Goal: Information Seeking & Learning: Learn about a topic

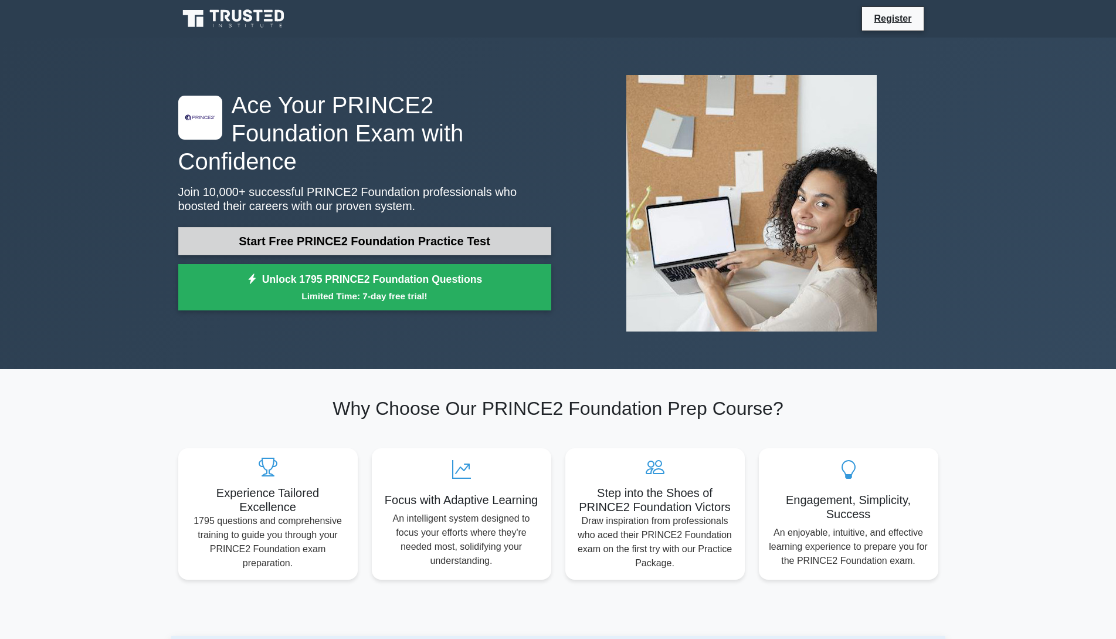
click at [416, 231] on link "Start Free PRINCE2 Foundation Practice Test" at bounding box center [364, 241] width 373 height 28
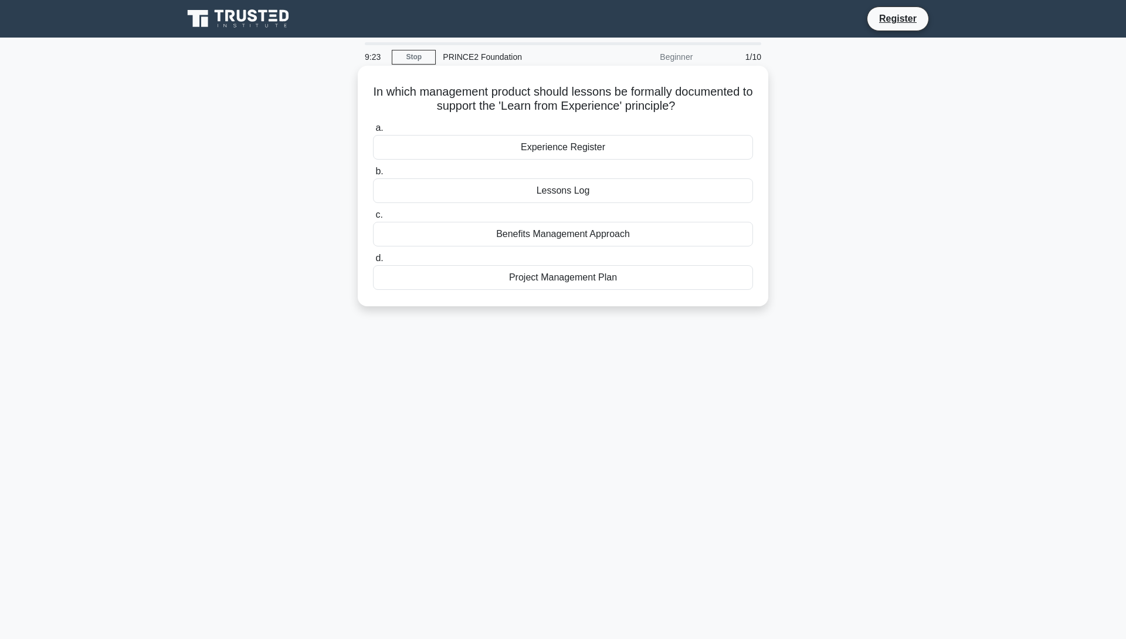
click at [581, 144] on div "Experience Register" at bounding box center [563, 147] width 380 height 25
click at [373, 132] on input "a. Experience Register" at bounding box center [373, 128] width 0 height 8
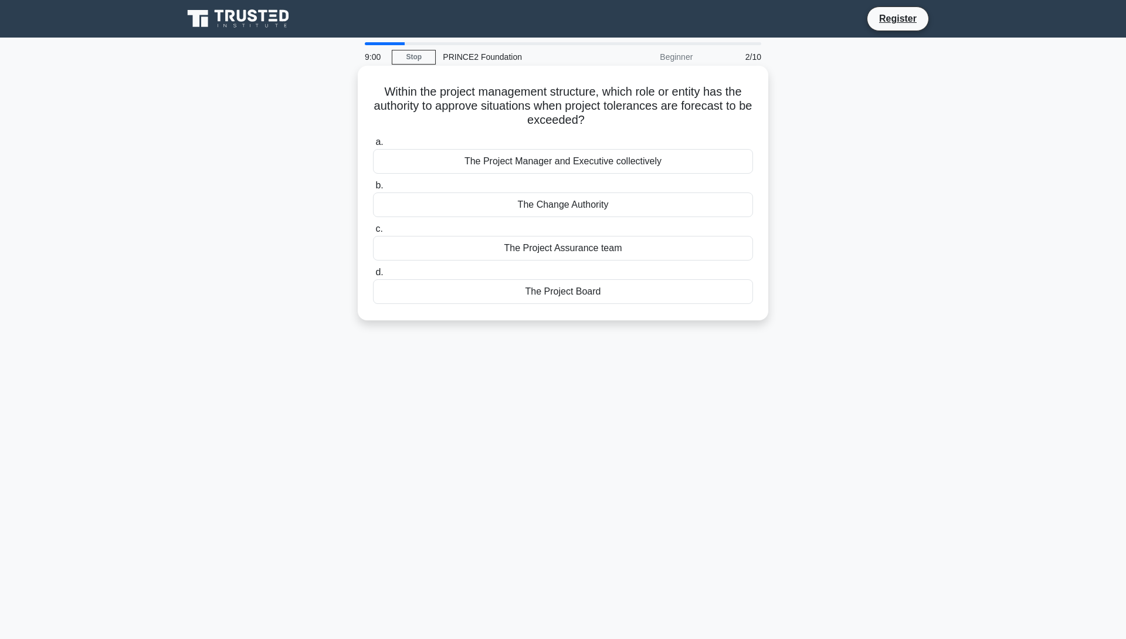
click at [655, 167] on div "The Project Manager and Executive collectively" at bounding box center [563, 161] width 380 height 25
click at [373, 146] on input "a. The Project Manager and Executive collectively" at bounding box center [373, 142] width 0 height 8
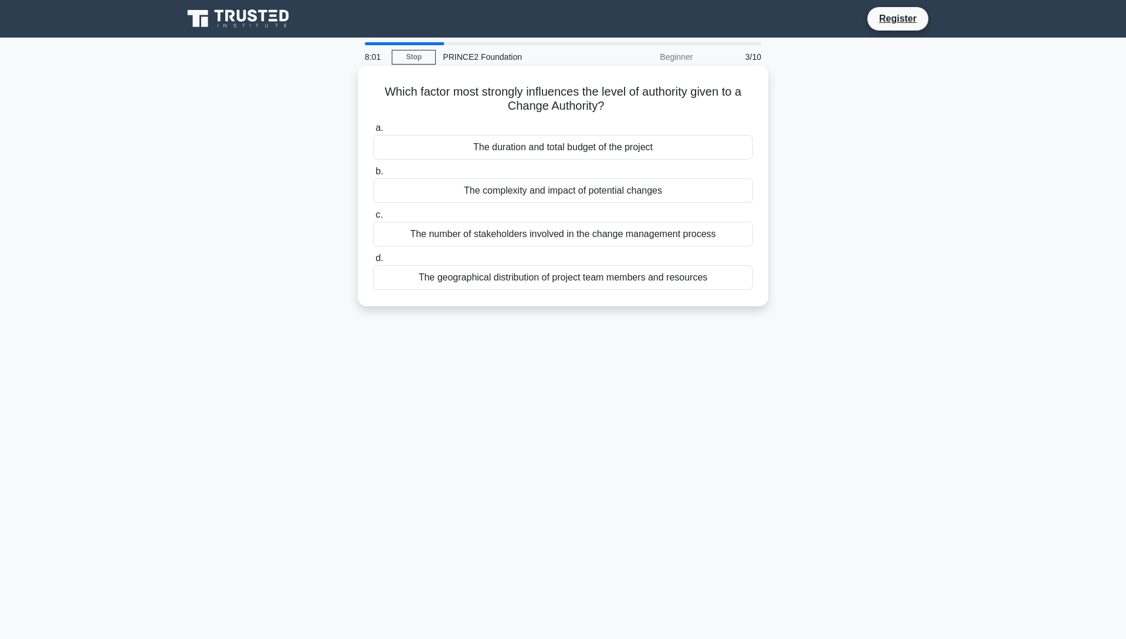
click at [598, 191] on div "The complexity and impact of potential changes" at bounding box center [563, 190] width 380 height 25
click at [373, 175] on input "b. The complexity and impact of potential changes" at bounding box center [373, 172] width 0 height 8
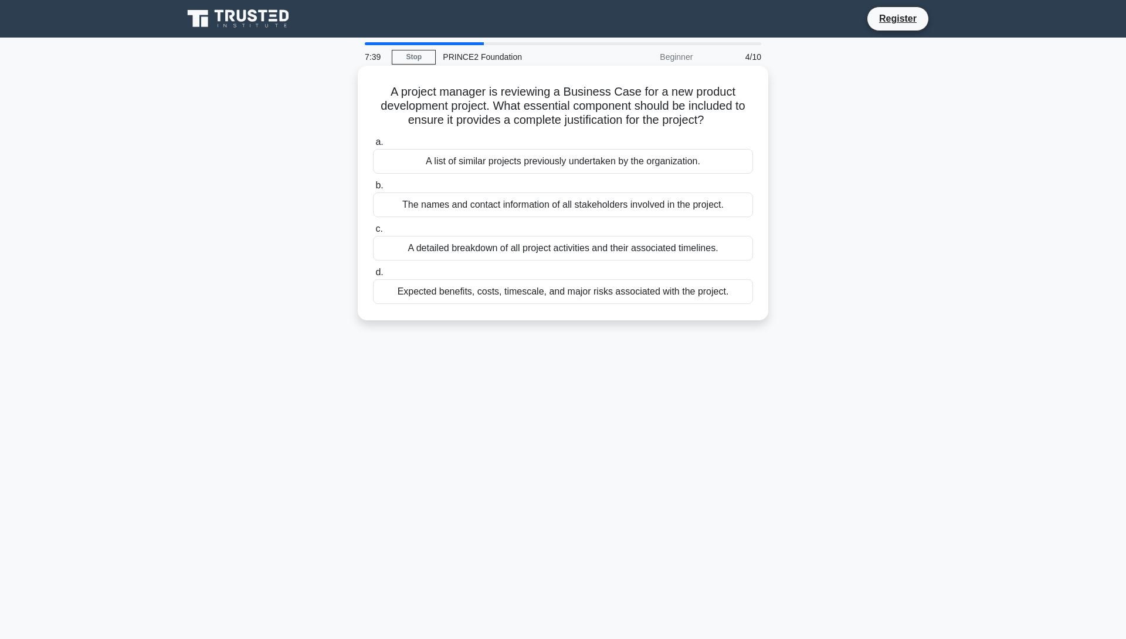
click at [481, 293] on div "Expected benefits, costs, timescale, and major risks associated with the projec…" at bounding box center [563, 291] width 380 height 25
click at [373, 276] on input "d. Expected benefits, costs, timescale, and major risks associated with the pro…" at bounding box center [373, 273] width 0 height 8
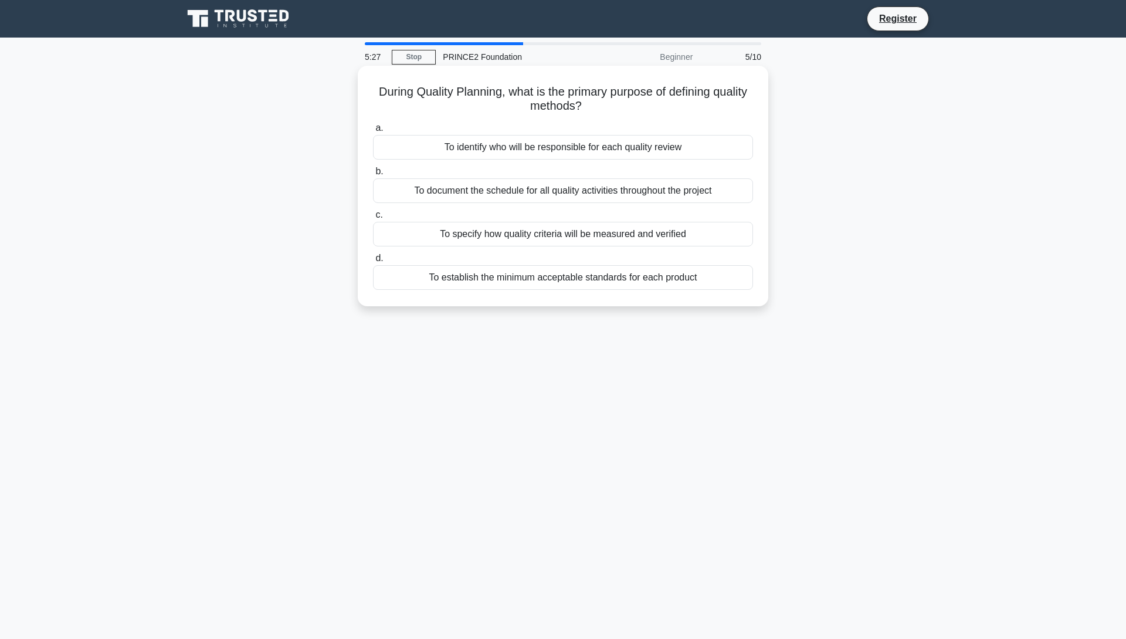
click at [507, 239] on div "To specify how quality criteria will be measured and verified" at bounding box center [563, 234] width 380 height 25
click at [373, 219] on input "c. To specify how quality criteria will be measured and verified" at bounding box center [373, 215] width 0 height 8
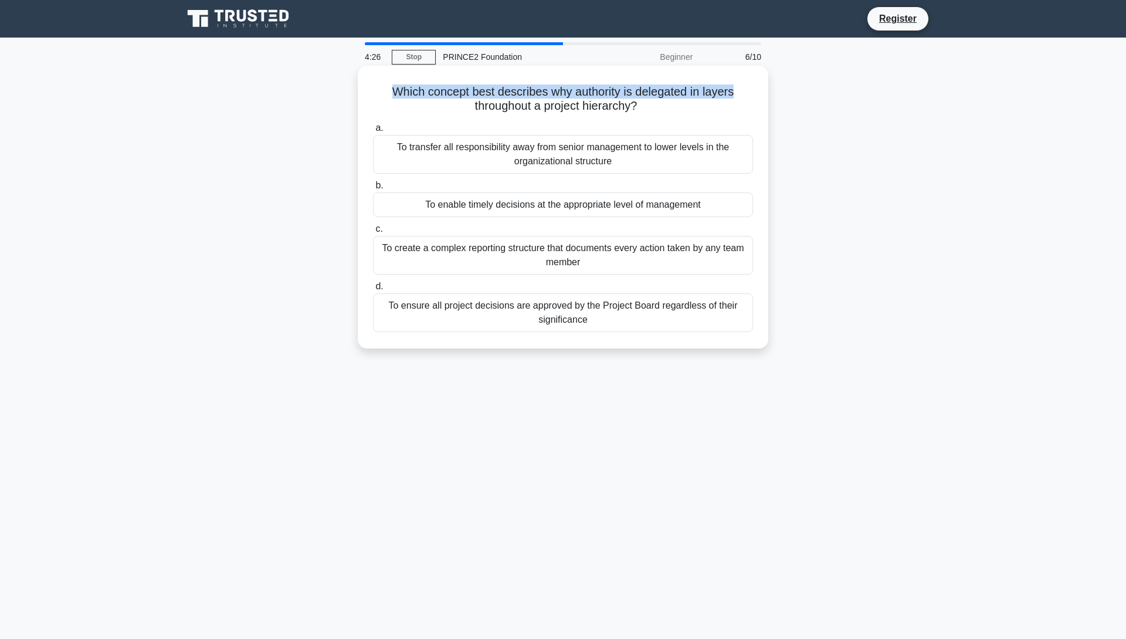
drag, startPoint x: 386, startPoint y: 90, endPoint x: 754, endPoint y: 88, distance: 368.3
click at [754, 88] on div "Which concept best describes why authority is delegated in layers throughout a …" at bounding box center [562, 206] width 401 height 273
click at [611, 200] on div "To enable timely decisions at the appropriate level of management" at bounding box center [563, 204] width 380 height 25
click at [373, 189] on input "b. To enable timely decisions at the appropriate level of management" at bounding box center [373, 186] width 0 height 8
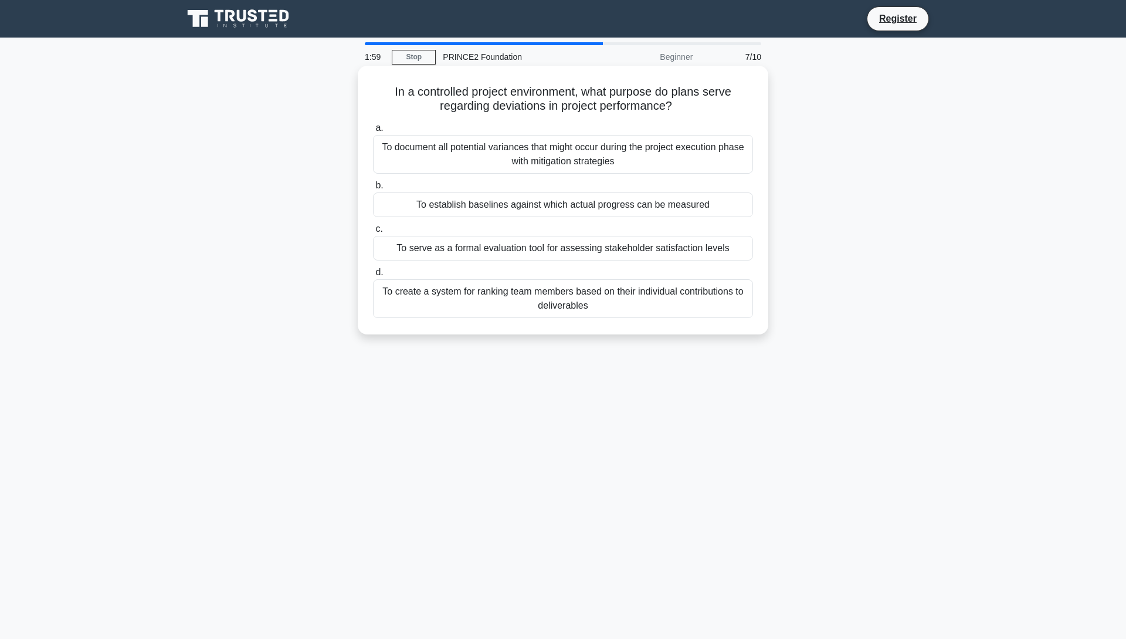
drag, startPoint x: 387, startPoint y: 87, endPoint x: 740, endPoint y: 108, distance: 354.3
click at [740, 108] on h5 "In a controlled project environment, what purpose do plans serve regarding devi…" at bounding box center [563, 98] width 382 height 29
click at [612, 155] on div "To document all potential variances that might occur during the project executi…" at bounding box center [563, 154] width 380 height 39
click at [373, 132] on input "a. To document all potential variances that might occur during the project exec…" at bounding box center [373, 128] width 0 height 8
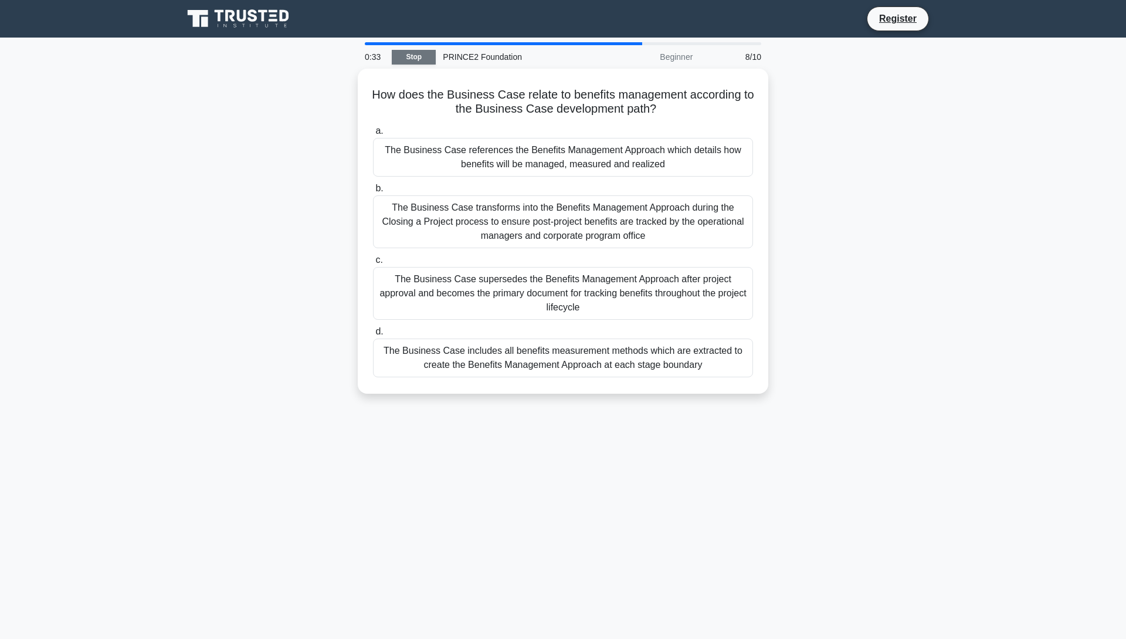
click at [396, 54] on link "Stop" at bounding box center [414, 57] width 44 height 15
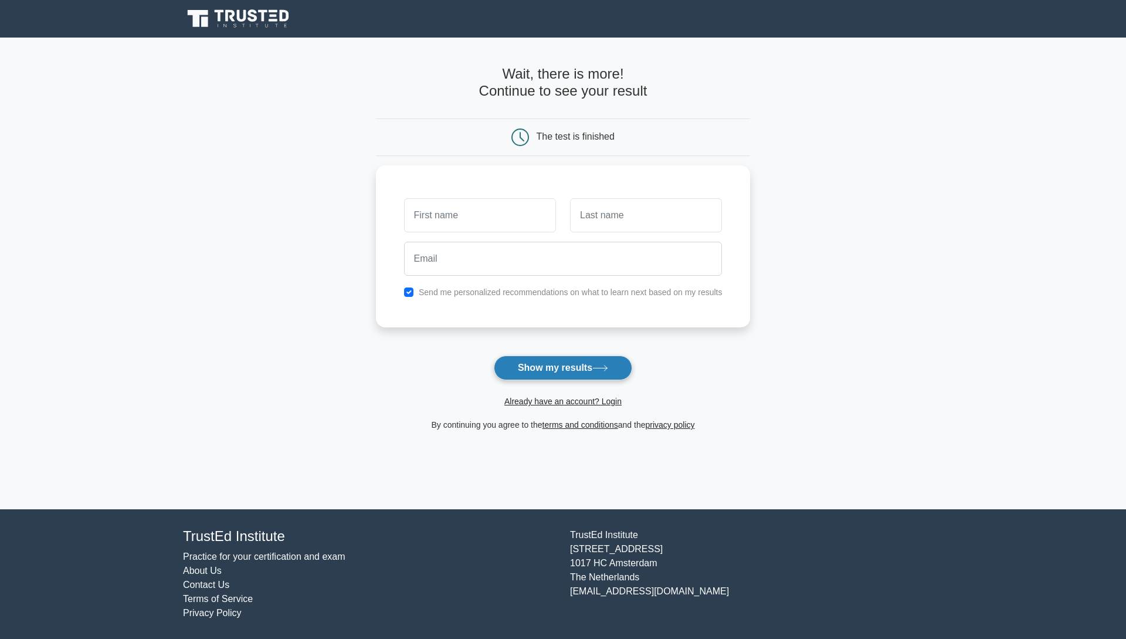
click at [590, 374] on button "Show my results" at bounding box center [563, 367] width 138 height 25
